Goal: Transaction & Acquisition: Obtain resource

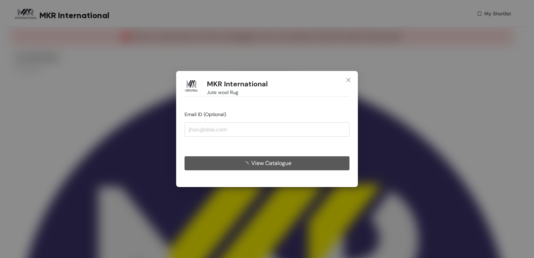
click at [270, 162] on span "View Catalogue" at bounding box center [271, 163] width 40 height 9
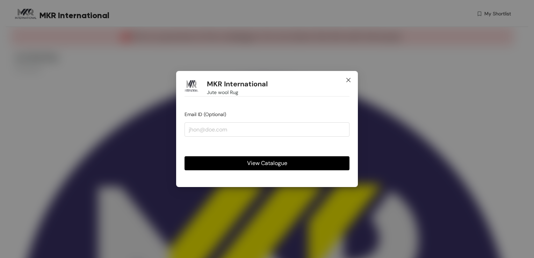
click at [348, 80] on icon "close" at bounding box center [348, 80] width 4 height 4
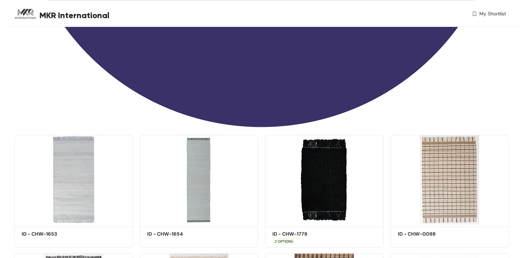
scroll to position [403, 0]
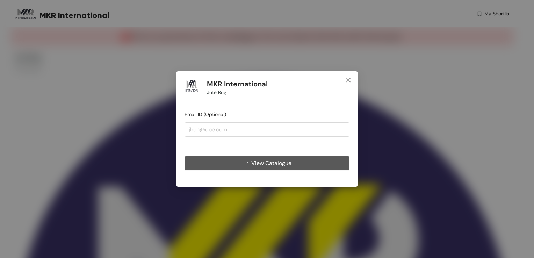
click at [349, 78] on icon "close" at bounding box center [349, 80] width 6 height 6
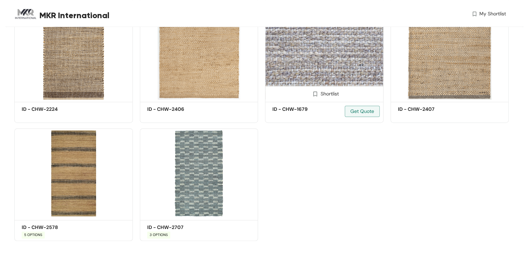
scroll to position [1040, 0]
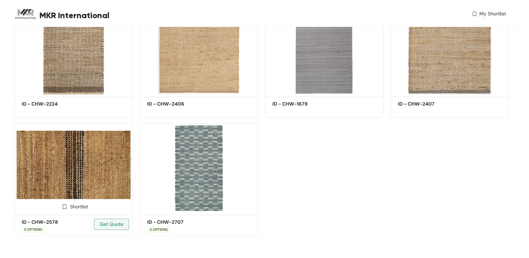
click at [70, 172] on img at bounding box center [73, 167] width 118 height 89
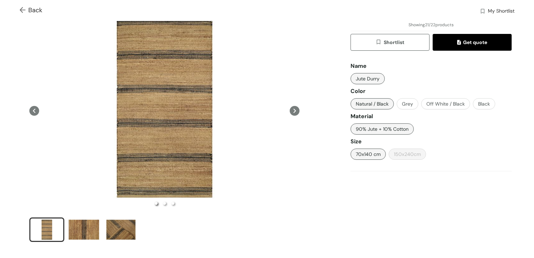
scroll to position [35, 0]
click at [464, 41] on span "Get quote" at bounding box center [472, 42] width 30 height 8
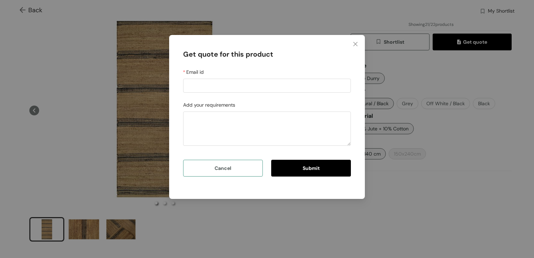
click at [219, 169] on span "Cancel" at bounding box center [223, 168] width 17 height 8
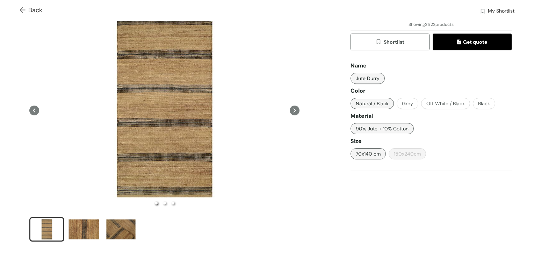
click at [21, 9] on img at bounding box center [24, 10] width 9 height 7
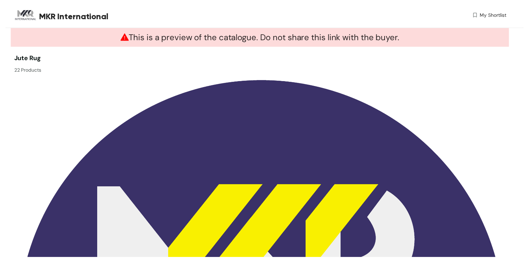
scroll to position [675, 0]
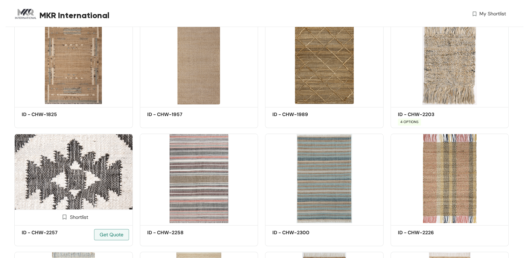
click at [65, 194] on img at bounding box center [73, 177] width 118 height 89
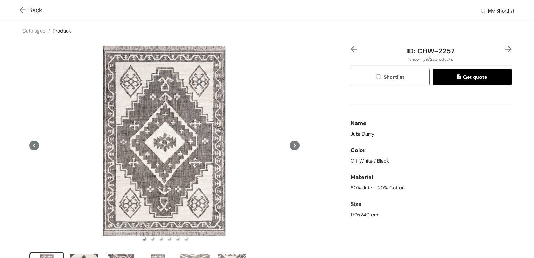
click at [464, 77] on span "Get quote" at bounding box center [472, 77] width 30 height 8
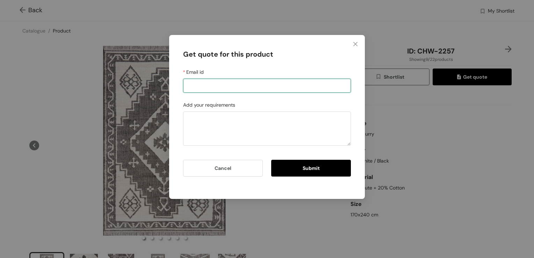
click at [227, 89] on input "Email id" at bounding box center [267, 86] width 168 height 14
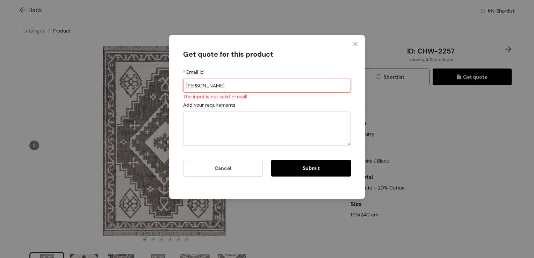
type input "sarfaraz@mkrinternational.in"
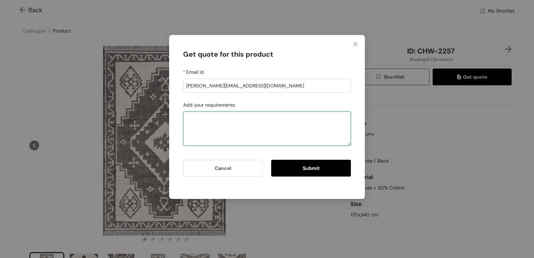
click at [214, 124] on textarea "Add your requirements" at bounding box center [267, 128] width 168 height 34
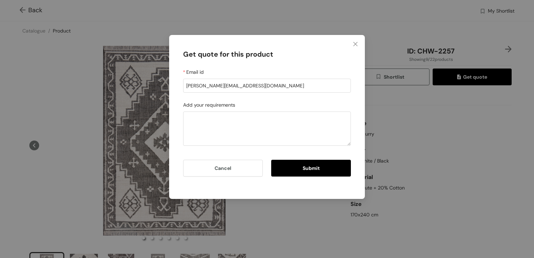
click at [306, 167] on span "Submit" at bounding box center [311, 168] width 17 height 8
click at [222, 166] on span "Cancel" at bounding box center [223, 168] width 17 height 8
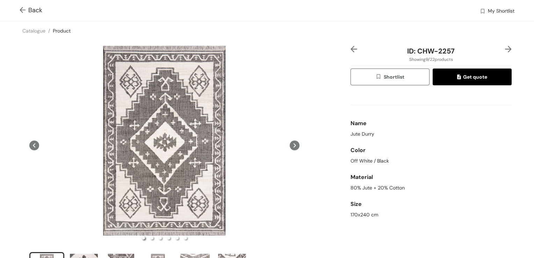
click at [382, 75] on span "Shortlist" at bounding box center [389, 77] width 29 height 8
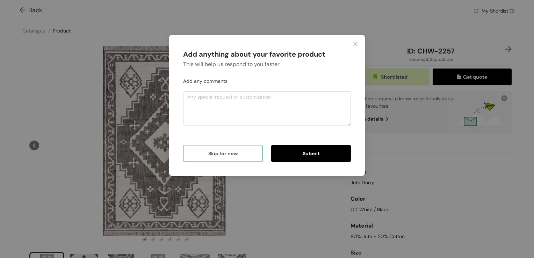
click at [233, 156] on span "Skip for now" at bounding box center [222, 154] width 29 height 8
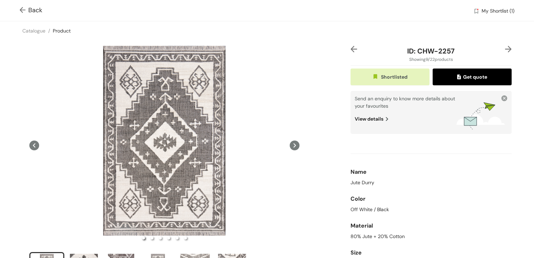
click at [366, 117] on div "View details" at bounding box center [406, 116] width 102 height 13
click at [455, 156] on div "Name Jute Durry Color Off White / Black Material 80% Jute + 20% Cotton Size 170…" at bounding box center [430, 204] width 161 height 130
click at [505, 48] on img at bounding box center [508, 49] width 7 height 7
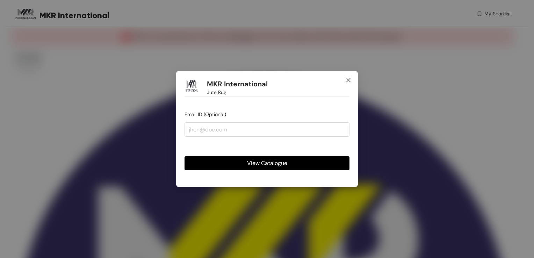
click at [351, 79] on icon "close" at bounding box center [349, 80] width 6 height 6
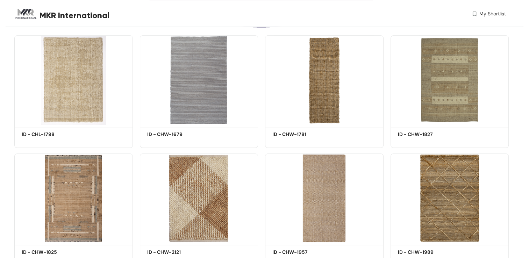
scroll to position [292, 0]
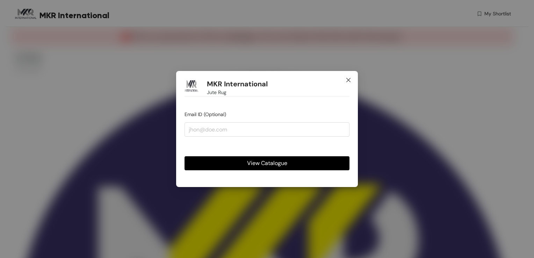
click at [351, 80] on icon "close" at bounding box center [349, 80] width 6 height 6
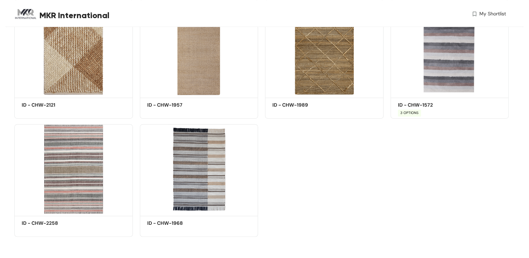
scroll to position [1040, 0]
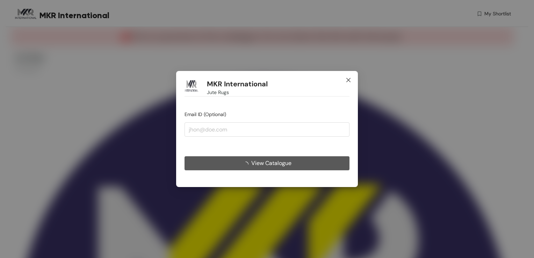
click at [349, 79] on icon "close" at bounding box center [348, 80] width 4 height 4
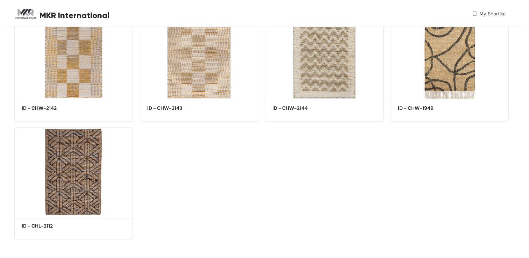
scroll to position [921, 0]
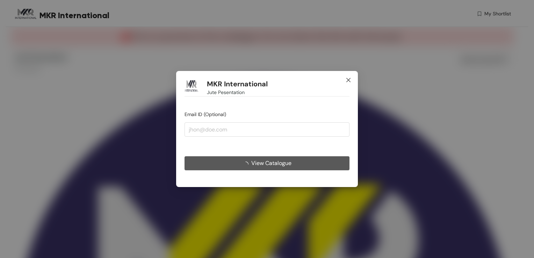
click at [347, 80] on icon "close" at bounding box center [349, 80] width 6 height 6
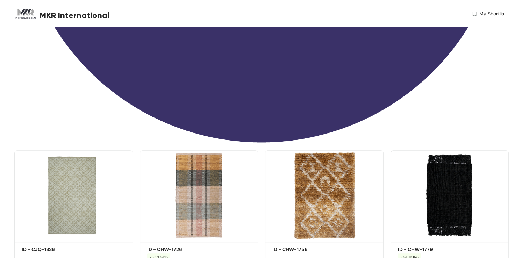
scroll to position [524, 0]
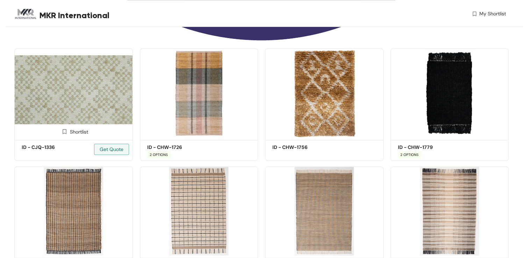
click at [75, 102] on img at bounding box center [73, 92] width 118 height 89
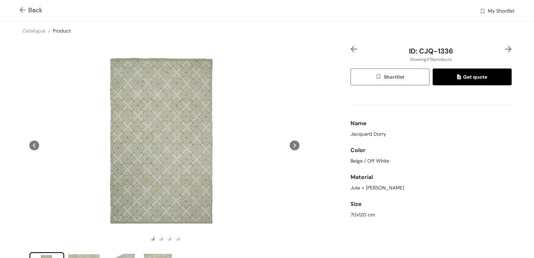
click at [18, 10] on div "Back My Shortlist" at bounding box center [267, 10] width 534 height 21
click at [21, 10] on img at bounding box center [24, 10] width 9 height 7
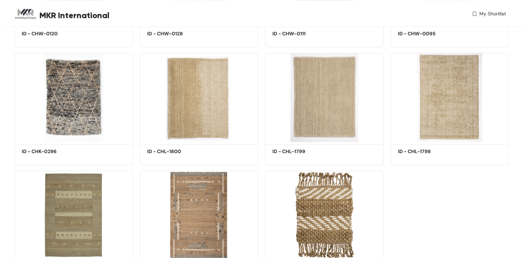
scroll to position [921, 0]
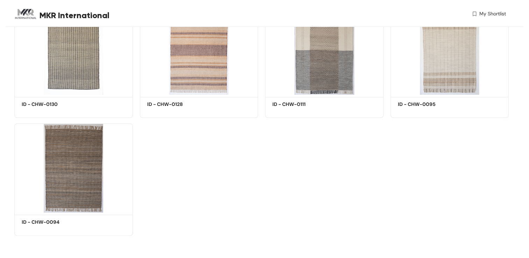
scroll to position [804, 0]
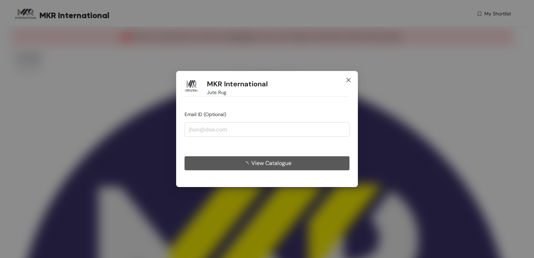
click at [349, 80] on icon "close" at bounding box center [349, 80] width 6 height 6
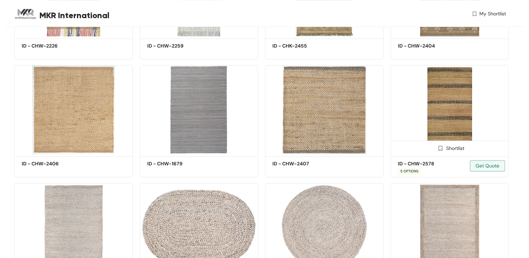
scroll to position [874, 0]
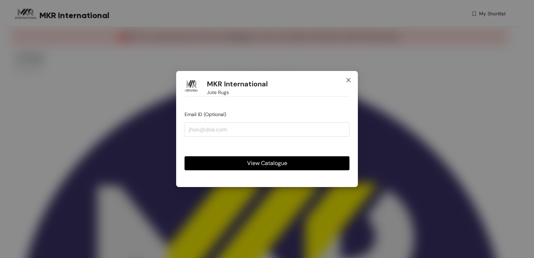
click at [348, 82] on icon "close" at bounding box center [349, 80] width 6 height 6
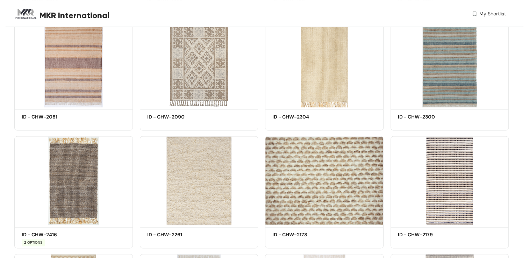
scroll to position [874, 0]
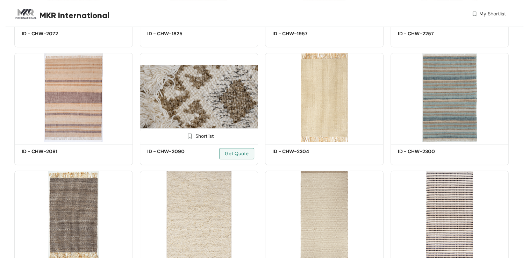
click at [206, 101] on img at bounding box center [199, 97] width 118 height 89
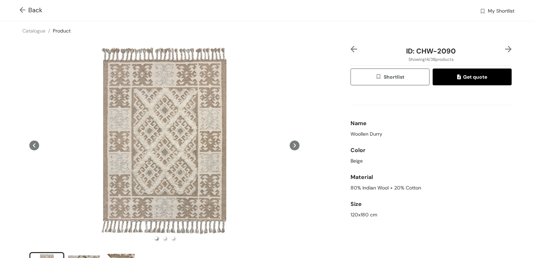
click at [22, 9] on img at bounding box center [24, 10] width 9 height 7
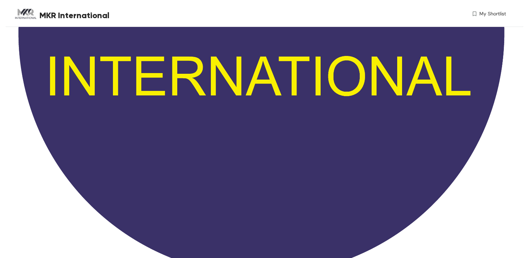
scroll to position [245, 0]
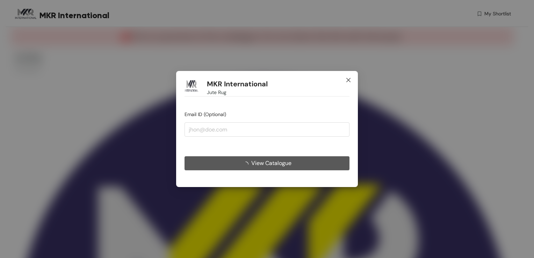
click at [347, 79] on icon "close" at bounding box center [349, 80] width 6 height 6
